Goal: Find specific fact: Find specific fact

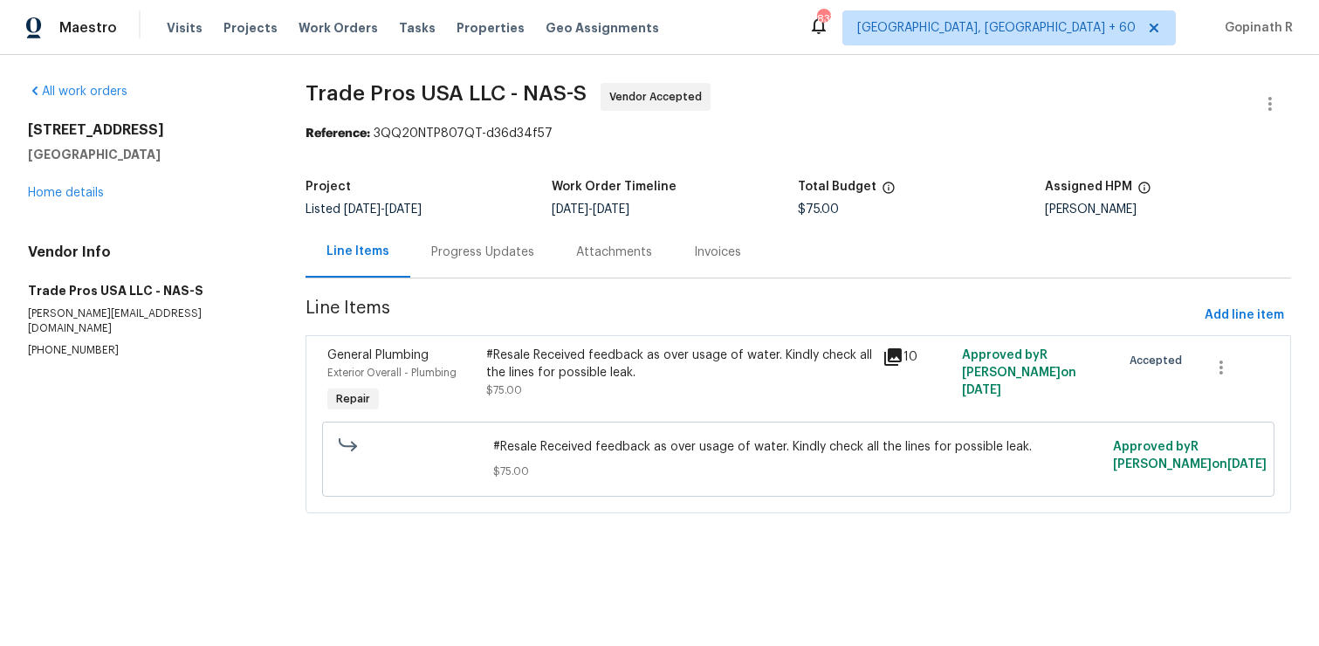
click at [81, 343] on p "[PHONE_NUMBER]" at bounding box center [146, 350] width 236 height 15
copy p "[PHONE_NUMBER]"
click at [433, 133] on div "Reference: 3QQ20NTP807QT-d36d34f57" at bounding box center [797, 133] width 985 height 17
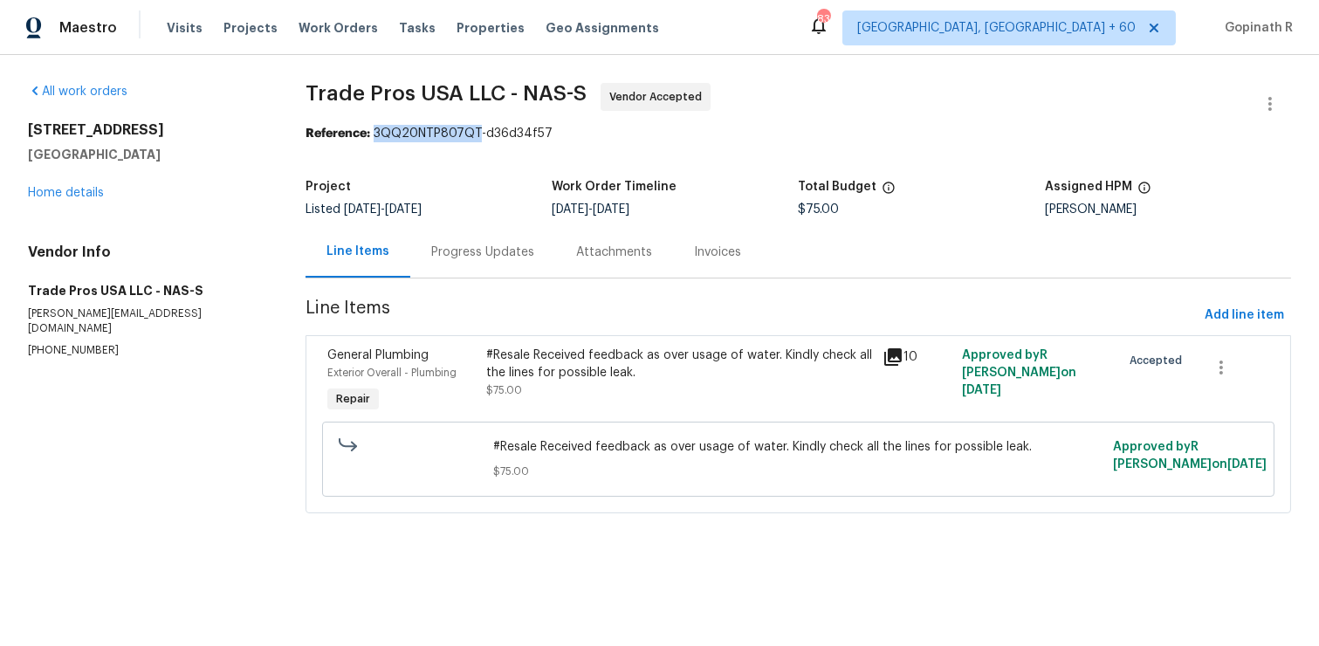
click at [433, 133] on div "Reference: 3QQ20NTP807QT-d36d34f57" at bounding box center [797, 133] width 985 height 17
copy div "3QQ20NTP807QT"
